Goal: Information Seeking & Learning: Learn about a topic

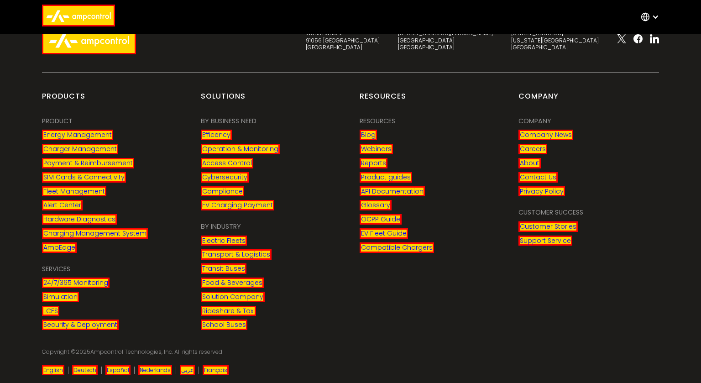
scroll to position [1430, 0]
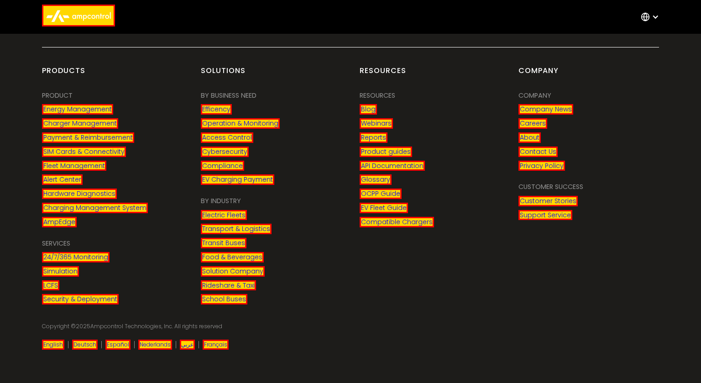
click at [65, 19] on icon at bounding box center [78, 15] width 70 height 19
click at [63, 27] on div at bounding box center [78, 17] width 91 height 25
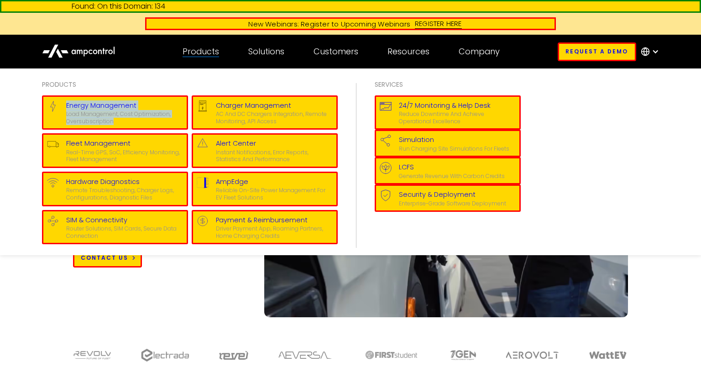
drag, startPoint x: 116, startPoint y: 104, endPoint x: 145, endPoint y: 116, distance: 31.9
click at [144, 119] on div "Load management, cost optimization, oversubscription" at bounding box center [124, 117] width 117 height 14
